Goal: Task Accomplishment & Management: Complete application form

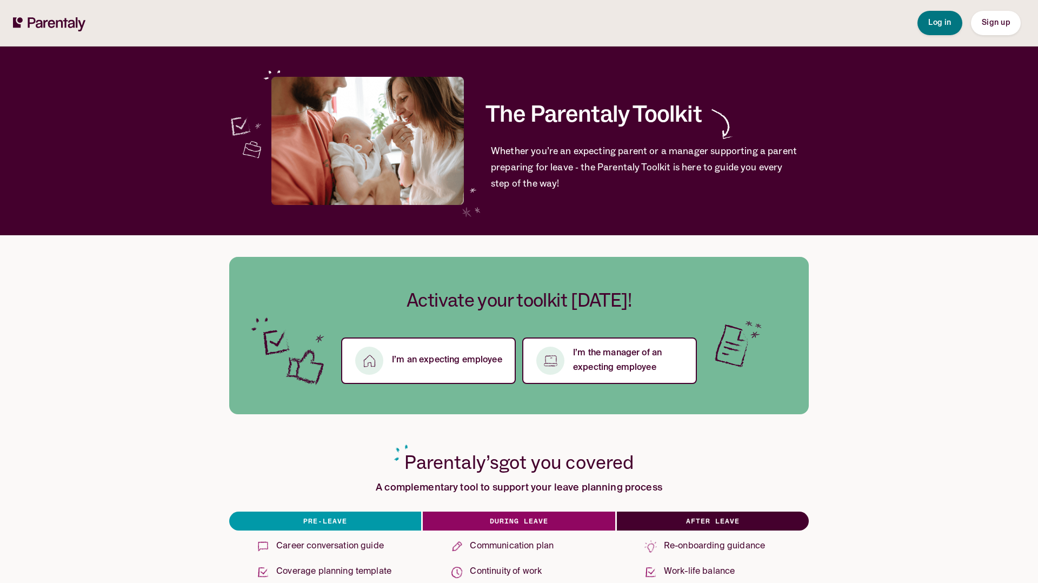
click at [983, 20] on span "Sign up" at bounding box center [995, 23] width 28 height 8
